Goal: Navigation & Orientation: Find specific page/section

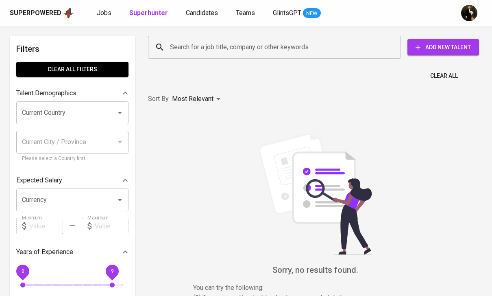
click at [107, 17] on link "Jobs" at bounding box center [105, 13] width 16 height 10
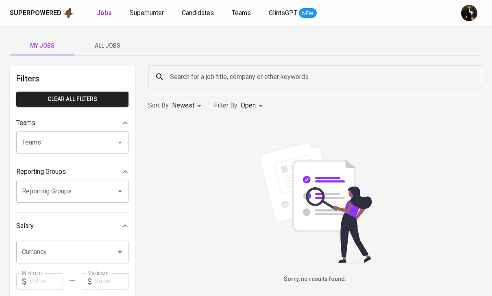
click at [114, 45] on span "All Jobs" at bounding box center [107, 46] width 55 height 10
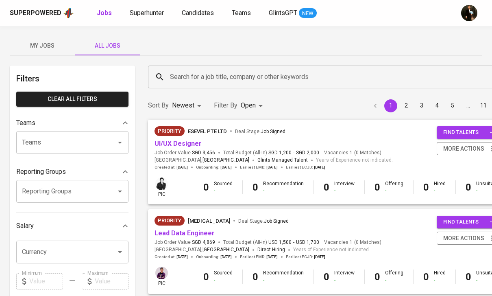
click at [155, 15] on span "Superhunter" at bounding box center [147, 13] width 34 height 8
